Goal: Information Seeking & Learning: Learn about a topic

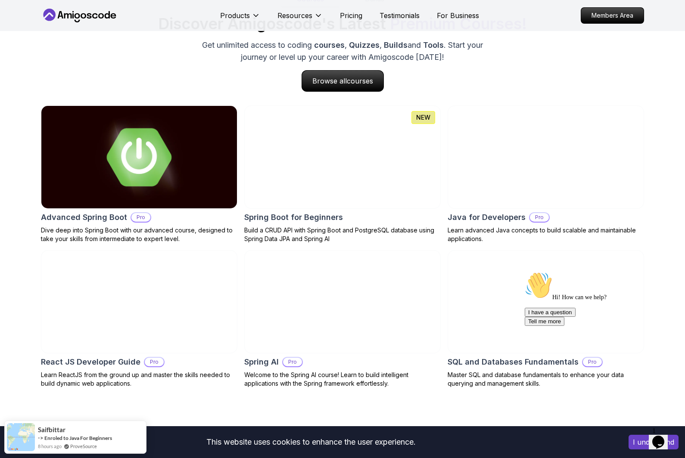
scroll to position [861, 0]
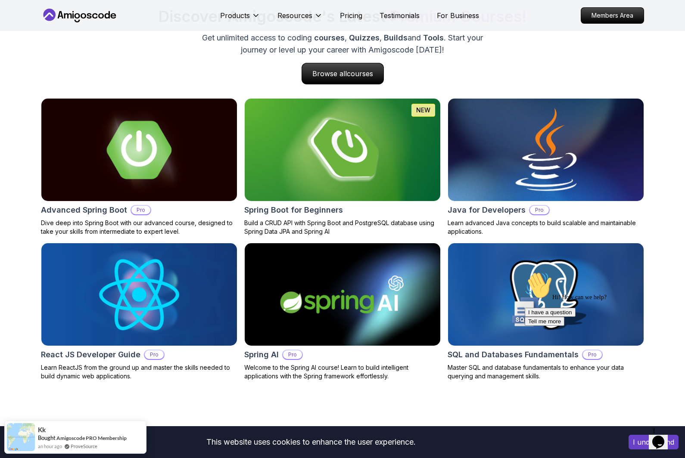
click at [594, 157] on img at bounding box center [545, 150] width 205 height 108
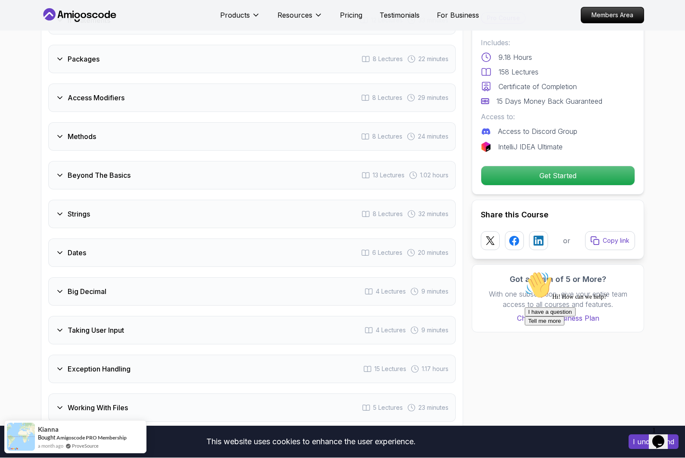
scroll to position [1293, 0]
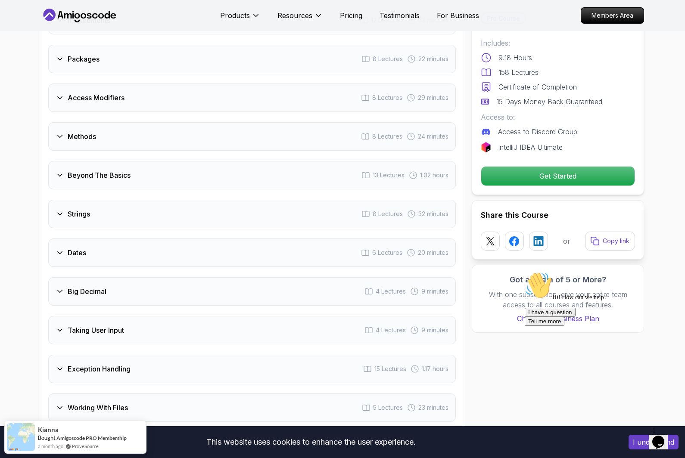
click at [321, 200] on div "Strings 8 Lectures 32 minutes" at bounding box center [251, 214] width 407 height 28
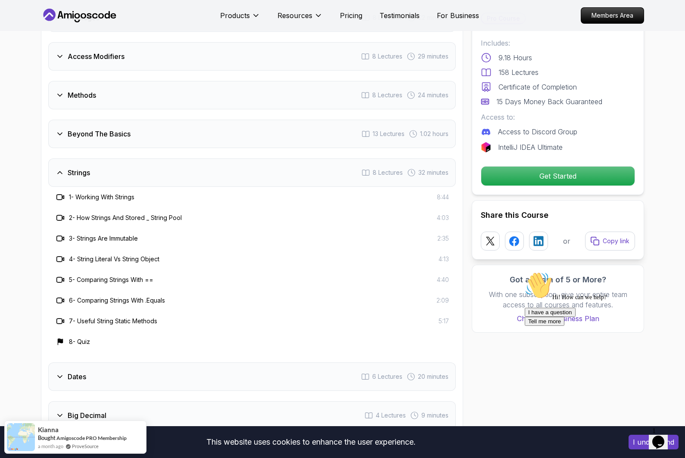
click at [93, 159] on div "Strings 8 Lectures 32 minutes" at bounding box center [251, 173] width 407 height 28
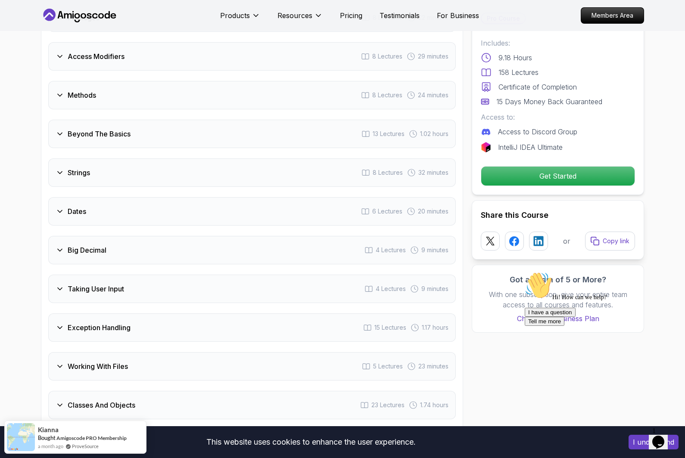
click at [115, 129] on h3 "Beyond The Basics" at bounding box center [99, 134] width 63 height 10
click at [389, 285] on span "23 Lectures" at bounding box center [387, 289] width 33 height 9
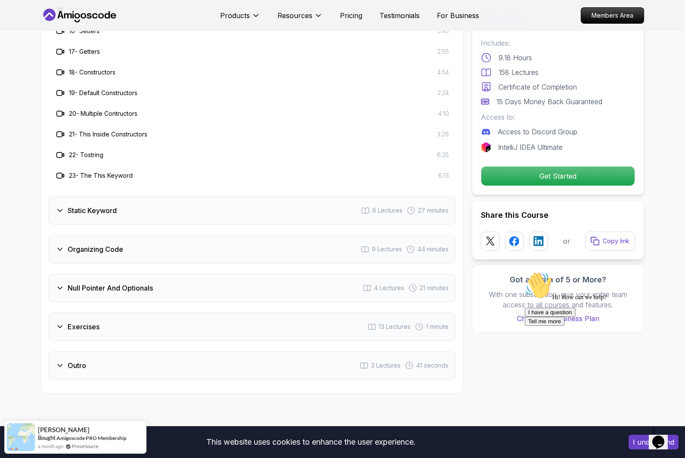
scroll to position [2001, 0]
click at [432, 285] on span "21 minutes" at bounding box center [434, 289] width 29 height 9
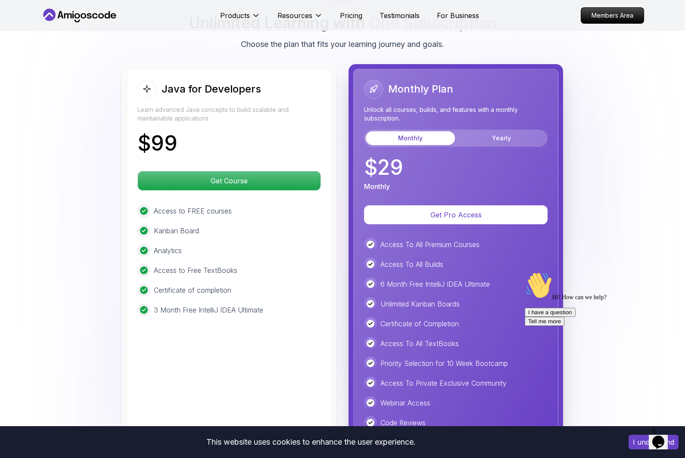
scroll to position [2118, 0]
click at [521, 132] on button "Yearly" at bounding box center [501, 139] width 89 height 14
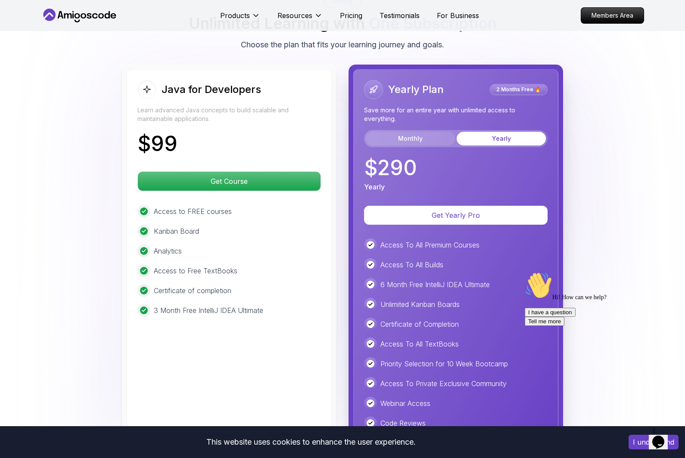
click at [412, 132] on button "Monthly" at bounding box center [410, 139] width 89 height 14
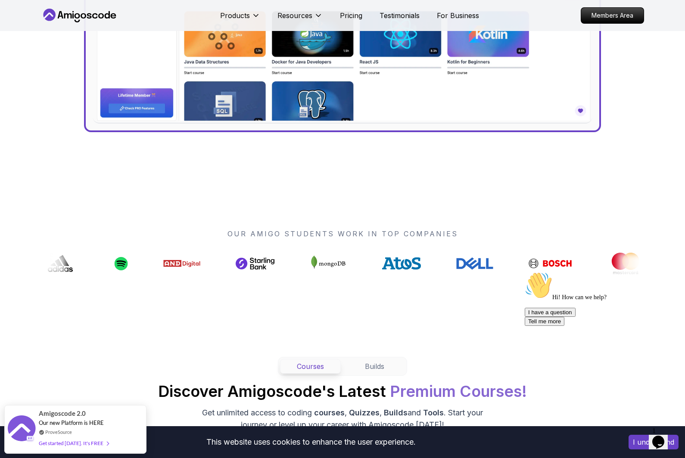
scroll to position [796, 0]
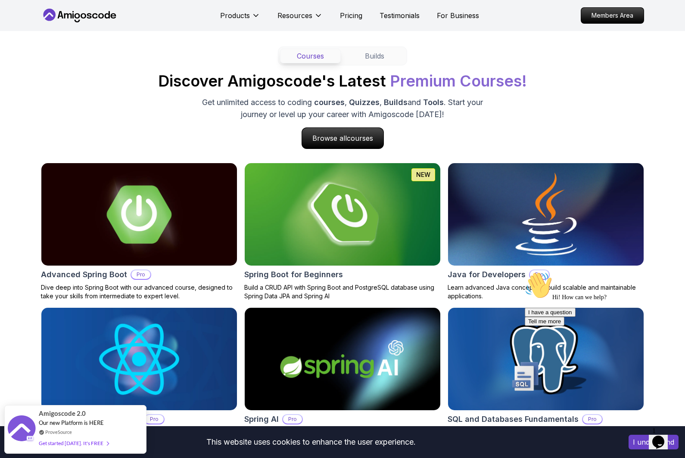
click at [588, 218] on img at bounding box center [545, 215] width 205 height 108
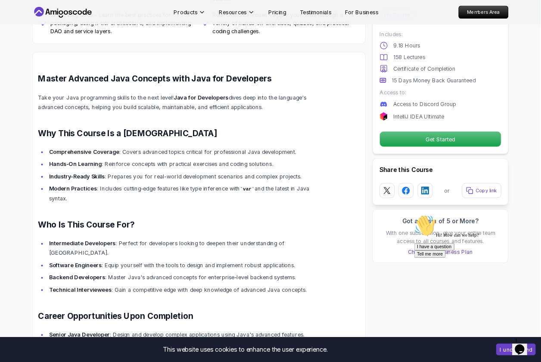
scroll to position [634, 0]
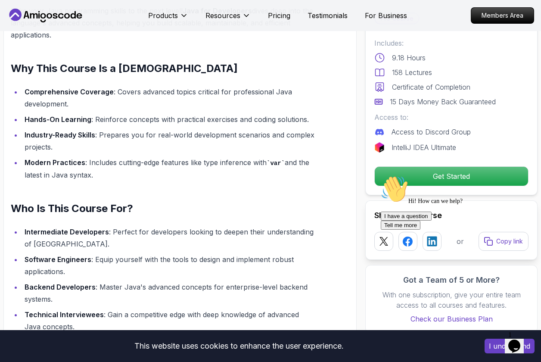
click at [216, 179] on li "Modern Practices : Includes cutting-edge features like type inference with var …" at bounding box center [168, 168] width 293 height 25
click at [220, 269] on li "Software Engineers : Equip yourself with the tools to design and implement robu…" at bounding box center [168, 265] width 293 height 24
click at [261, 290] on li "Backend Developers : Master Java's advanced concepts for enterprise-level backe…" at bounding box center [168, 293] width 293 height 24
click at [269, 59] on div "Master Advanced Java Concepts with Java for Developers Take your Java programmi…" at bounding box center [163, 267] width 305 height 572
click at [292, 99] on li "Comprehensive Coverage : Covers advanced topics critical for professional Java …" at bounding box center [168, 98] width 293 height 24
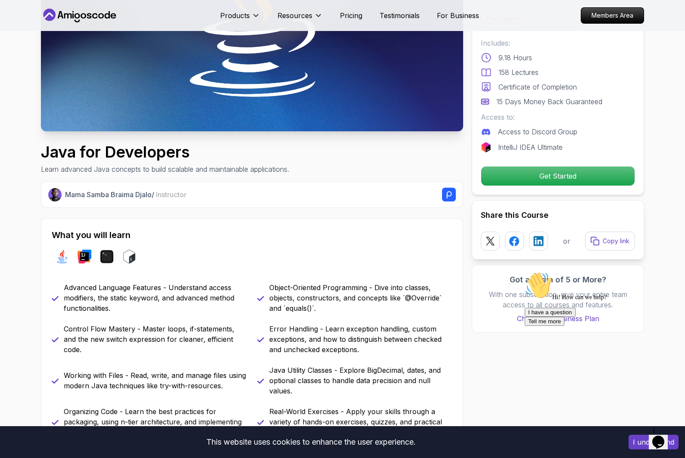
scroll to position [0, 0]
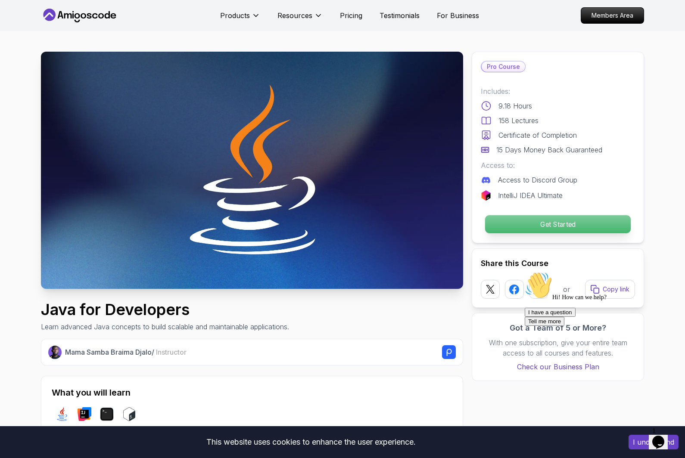
click at [527, 223] on p "Get Started" at bounding box center [558, 224] width 146 height 18
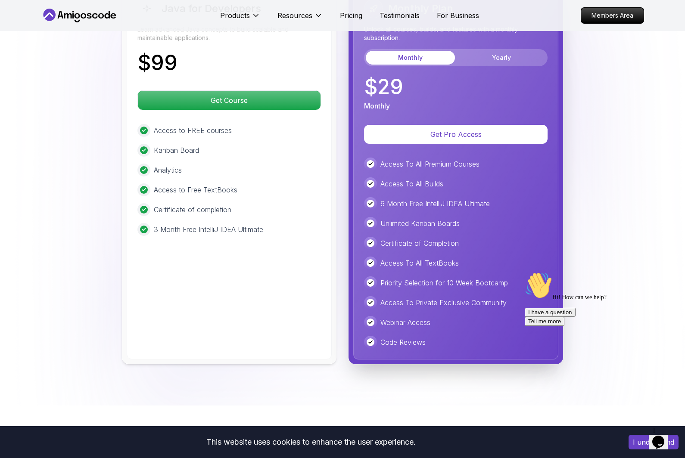
scroll to position [2105, 0]
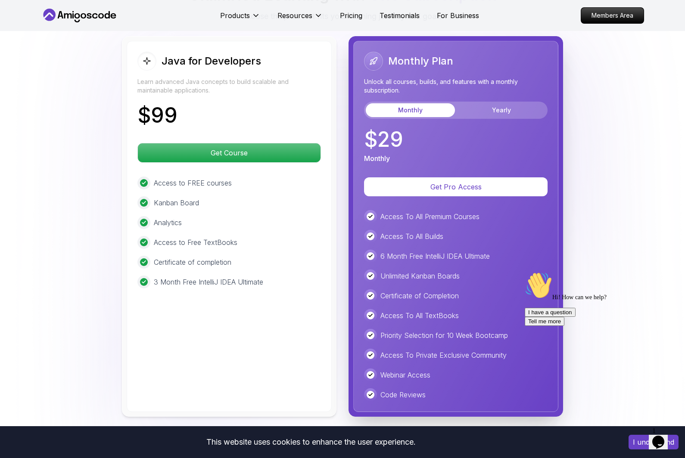
click at [231, 332] on div "Java for Developers Learn advanced Java concepts to build scalable and maintain…" at bounding box center [229, 226] width 205 height 371
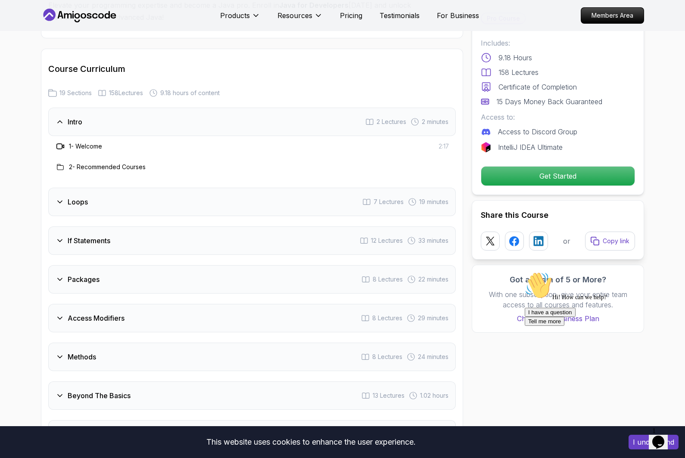
scroll to position [1071, 0]
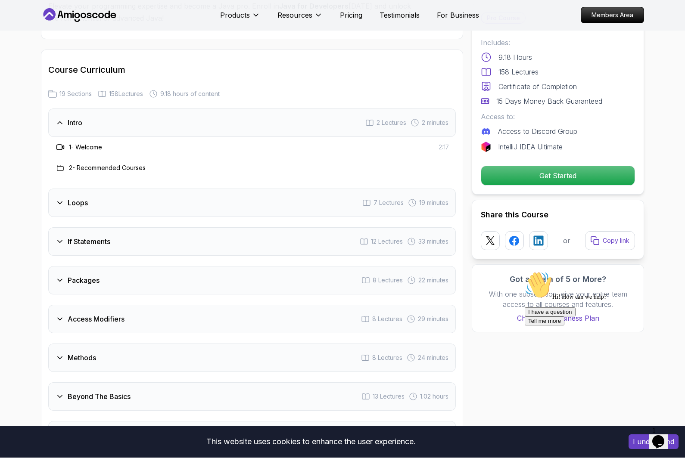
click at [125, 164] on h3 "2 - Recommended Courses" at bounding box center [107, 168] width 77 height 9
click at [70, 164] on h3 "2 - Recommended Courses" at bounding box center [107, 168] width 77 height 9
click at [88, 143] on h3 "1 - Welcome" at bounding box center [85, 147] width 33 height 9
click at [64, 146] on icon at bounding box center [63, 147] width 2 height 3
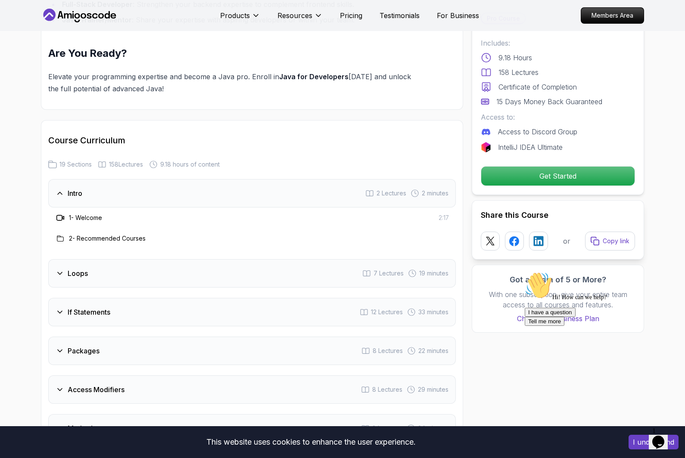
scroll to position [999, 0]
click at [98, 215] on h3 "1 - Welcome" at bounding box center [85, 219] width 33 height 9
click at [82, 215] on h3 "1 - Welcome" at bounding box center [85, 219] width 33 height 9
click at [60, 215] on icon at bounding box center [60, 219] width 9 height 9
click at [50, 194] on div "Intro 2 Lectures 2 minutes" at bounding box center [251, 194] width 407 height 28
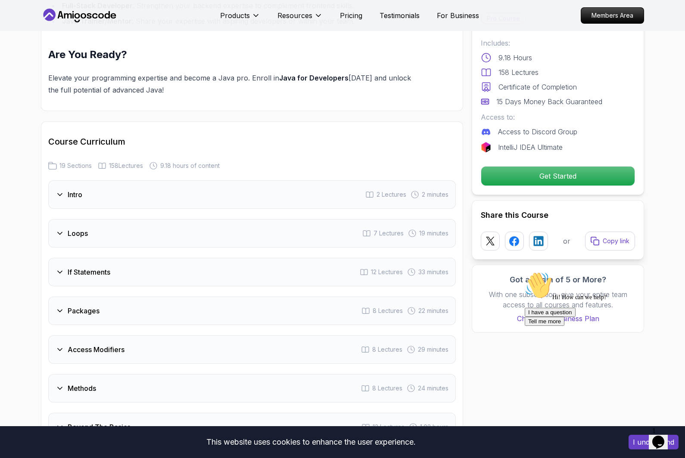
click at [60, 189] on div "Intro 2 Lectures 2 minutes" at bounding box center [251, 194] width 407 height 28
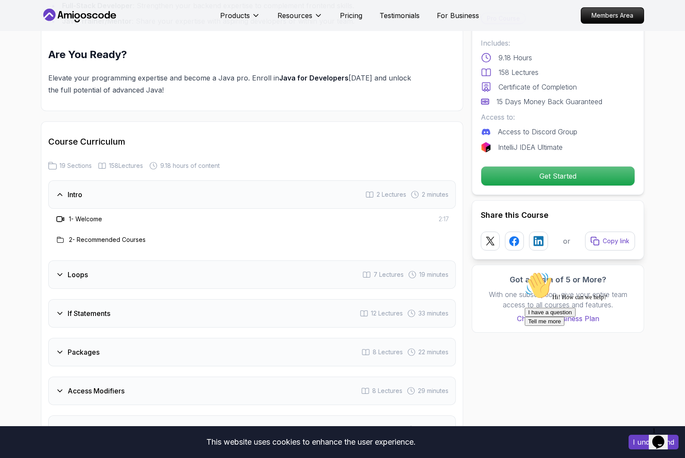
click at [78, 261] on div "Loops 7 Lectures 19 minutes" at bounding box center [251, 275] width 407 height 28
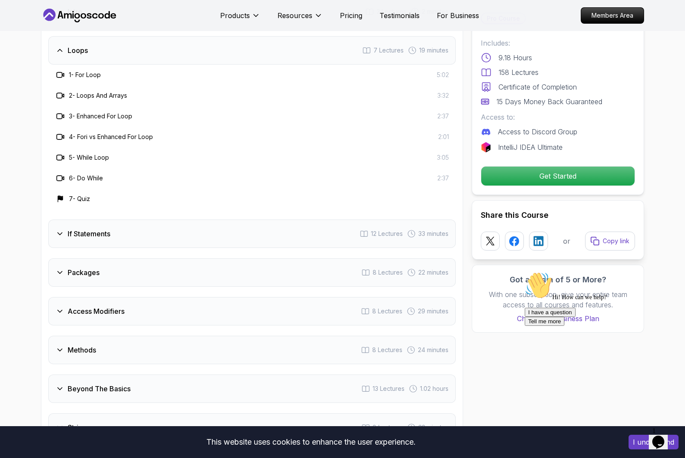
scroll to position [1186, 0]
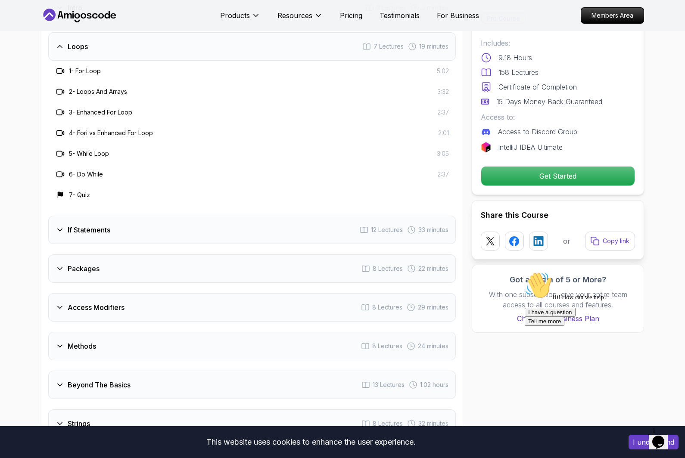
click at [311, 220] on div "If Statements 12 Lectures 33 minutes" at bounding box center [251, 230] width 407 height 28
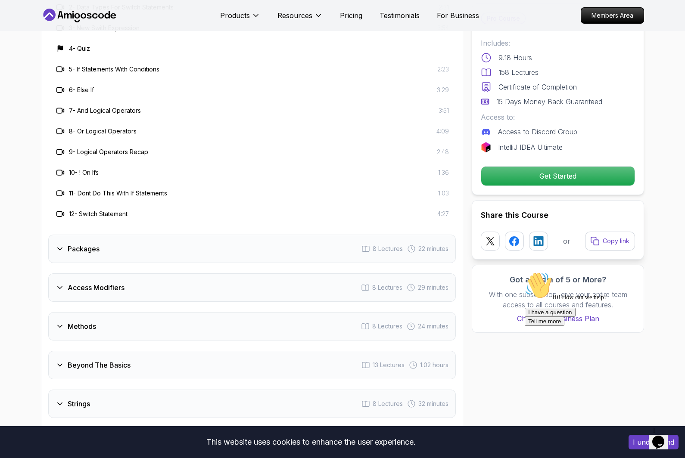
scroll to position [1310, 0]
click at [287, 234] on div "Packages 8 Lectures 22 minutes" at bounding box center [251, 248] width 407 height 28
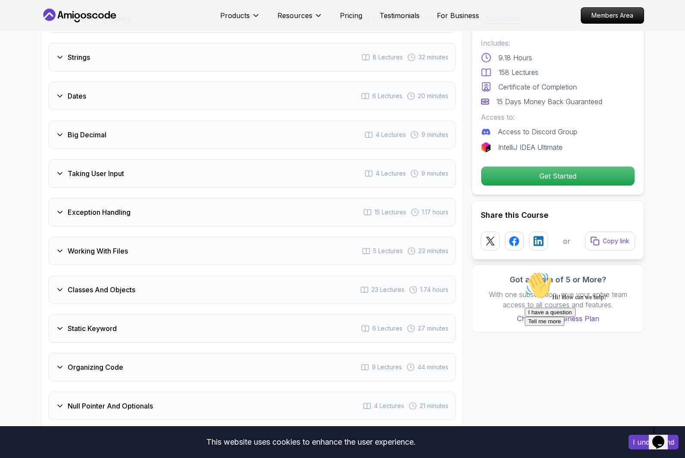
scroll to position [1572, 0]
click at [129, 358] on div "Organizing Code 9 Lectures 44 minutes" at bounding box center [251, 368] width 407 height 28
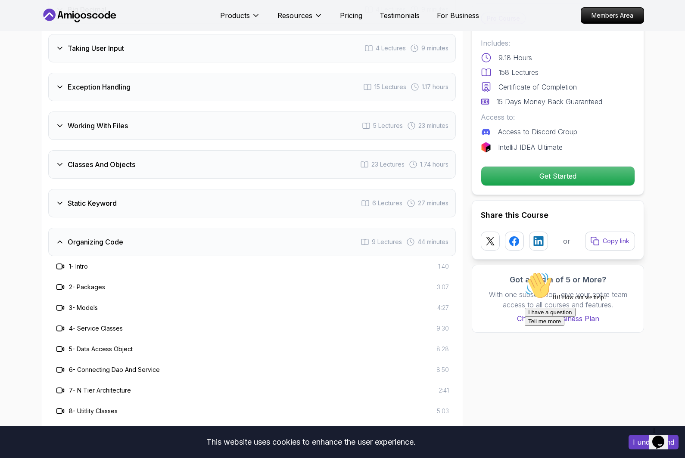
scroll to position [1532, 0]
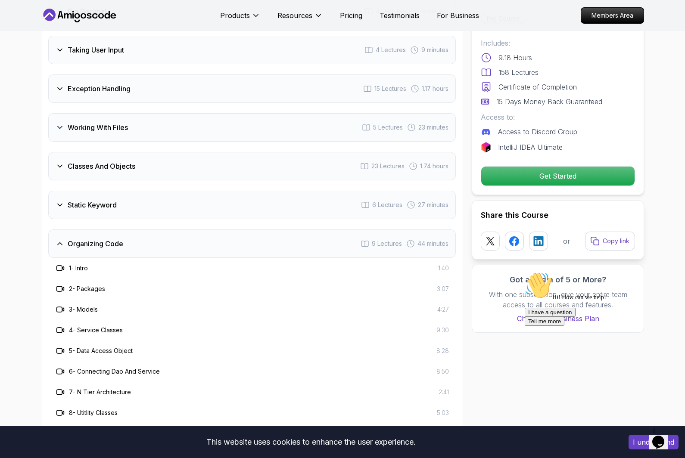
click at [56, 84] on div "Exception Handling 15 Lectures 1.17 hours" at bounding box center [251, 89] width 407 height 28
